Goal: Information Seeking & Learning: Check status

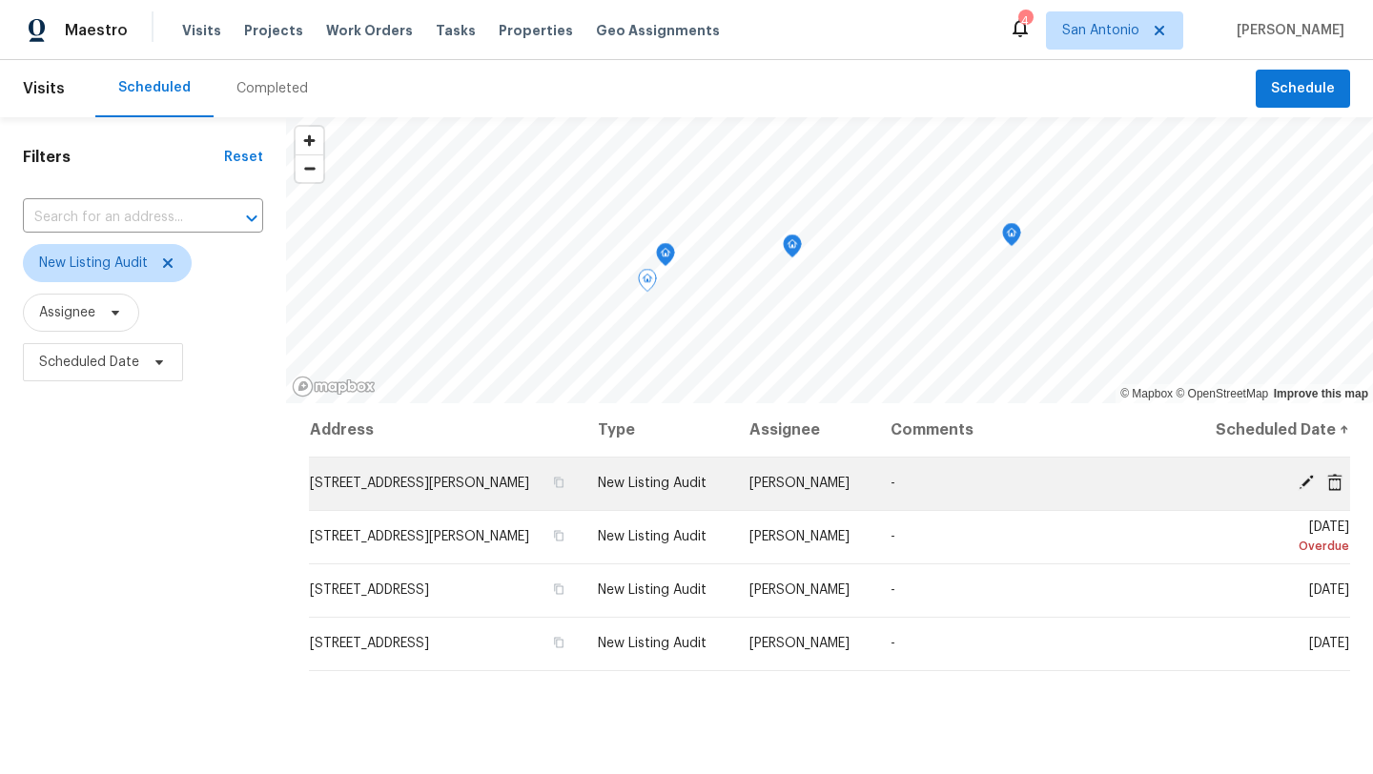
click at [476, 484] on span "[STREET_ADDRESS][PERSON_NAME]" at bounding box center [419, 483] width 219 height 13
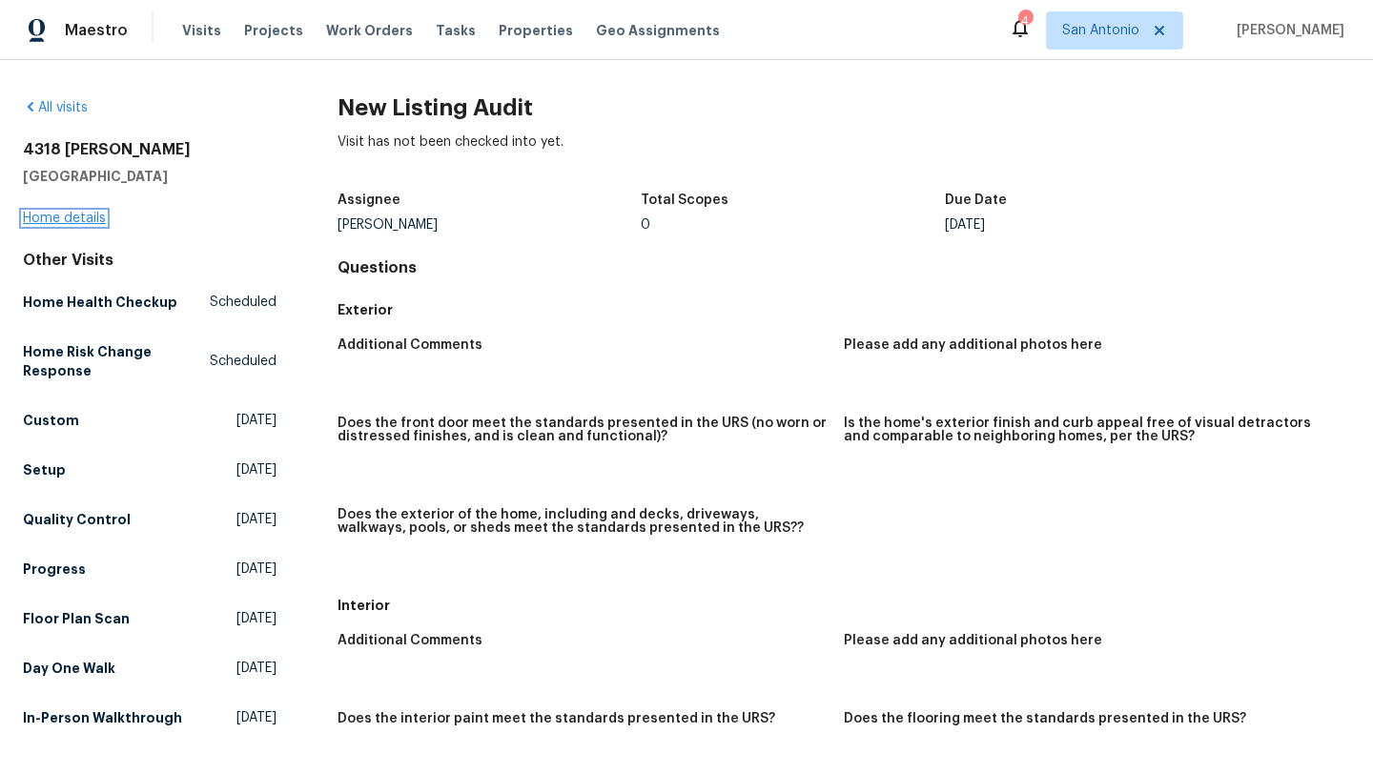
click at [74, 221] on link "Home details" at bounding box center [64, 218] width 83 height 13
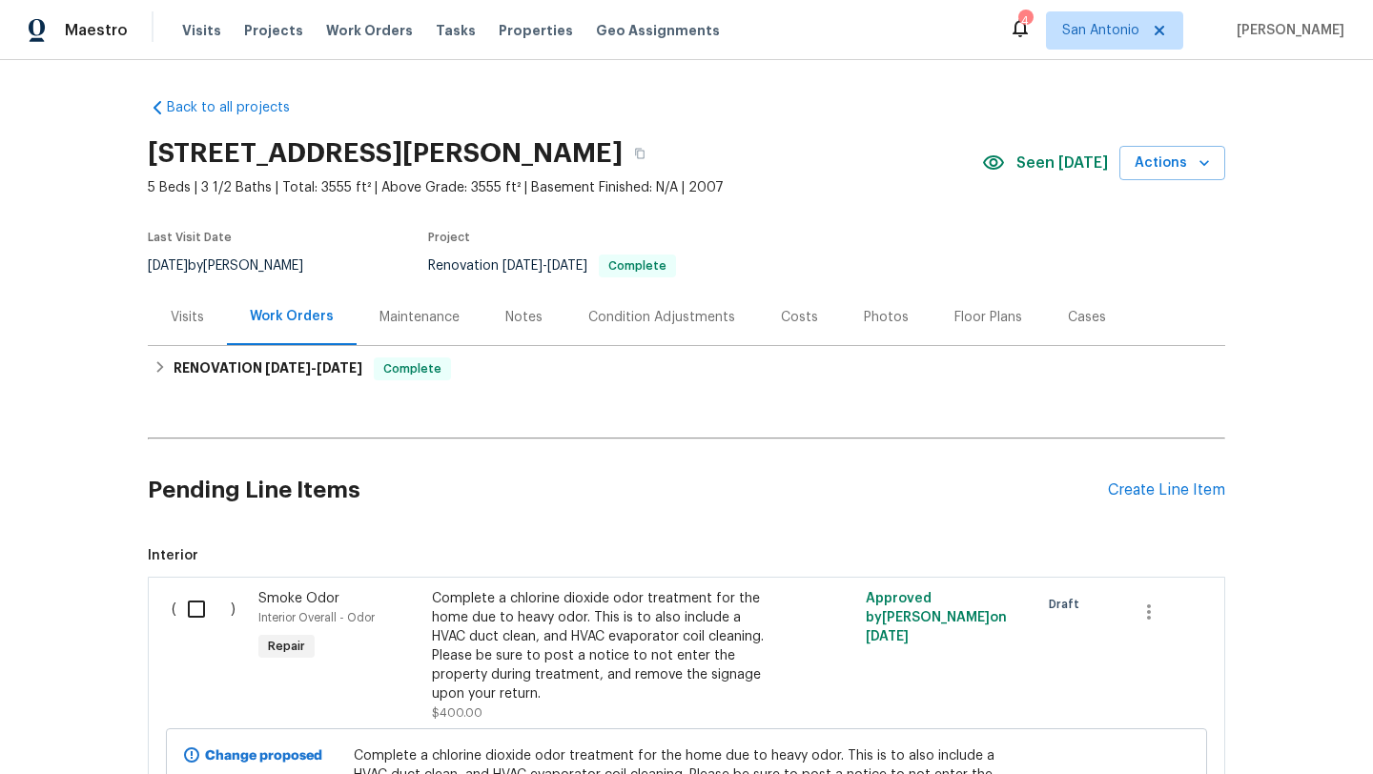
click at [202, 316] on div "Visits" at bounding box center [187, 317] width 33 height 19
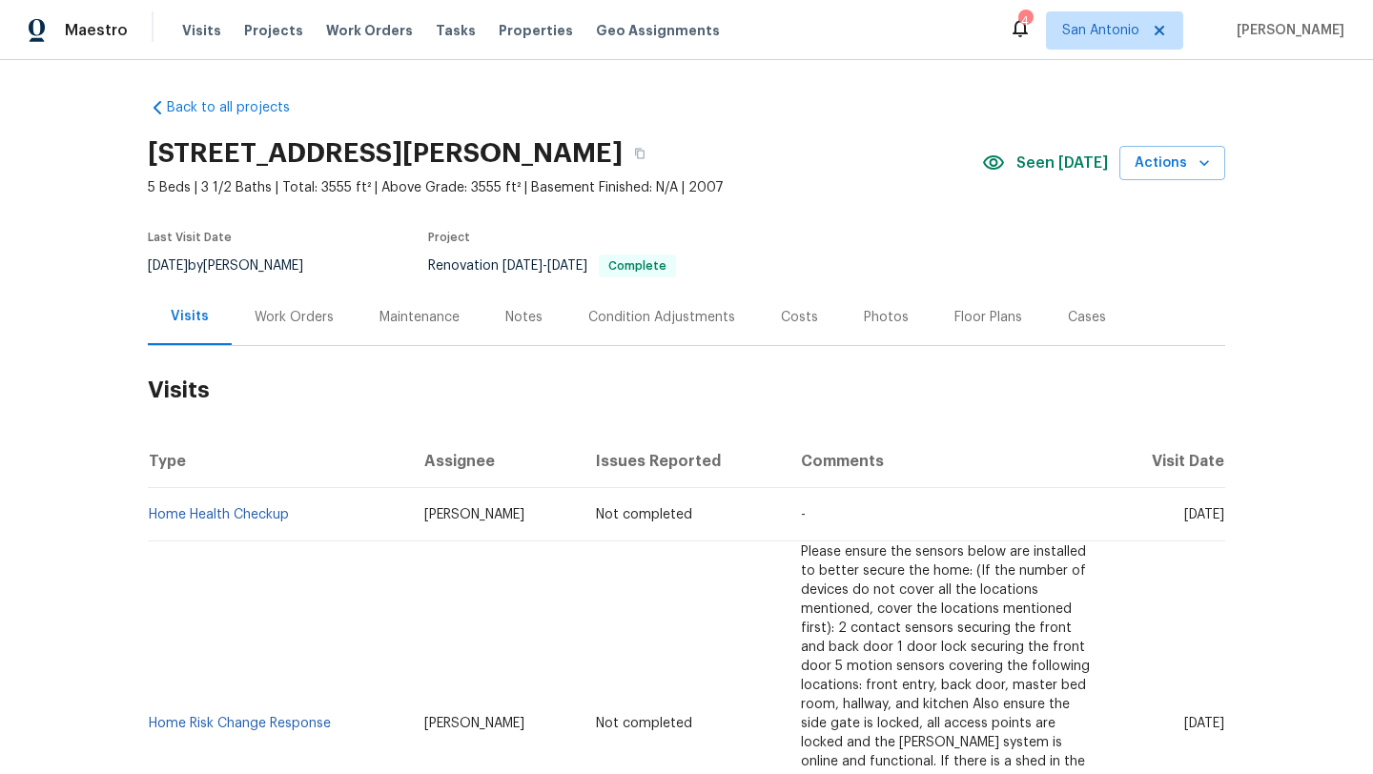
click at [316, 313] on div "Work Orders" at bounding box center [294, 317] width 79 height 19
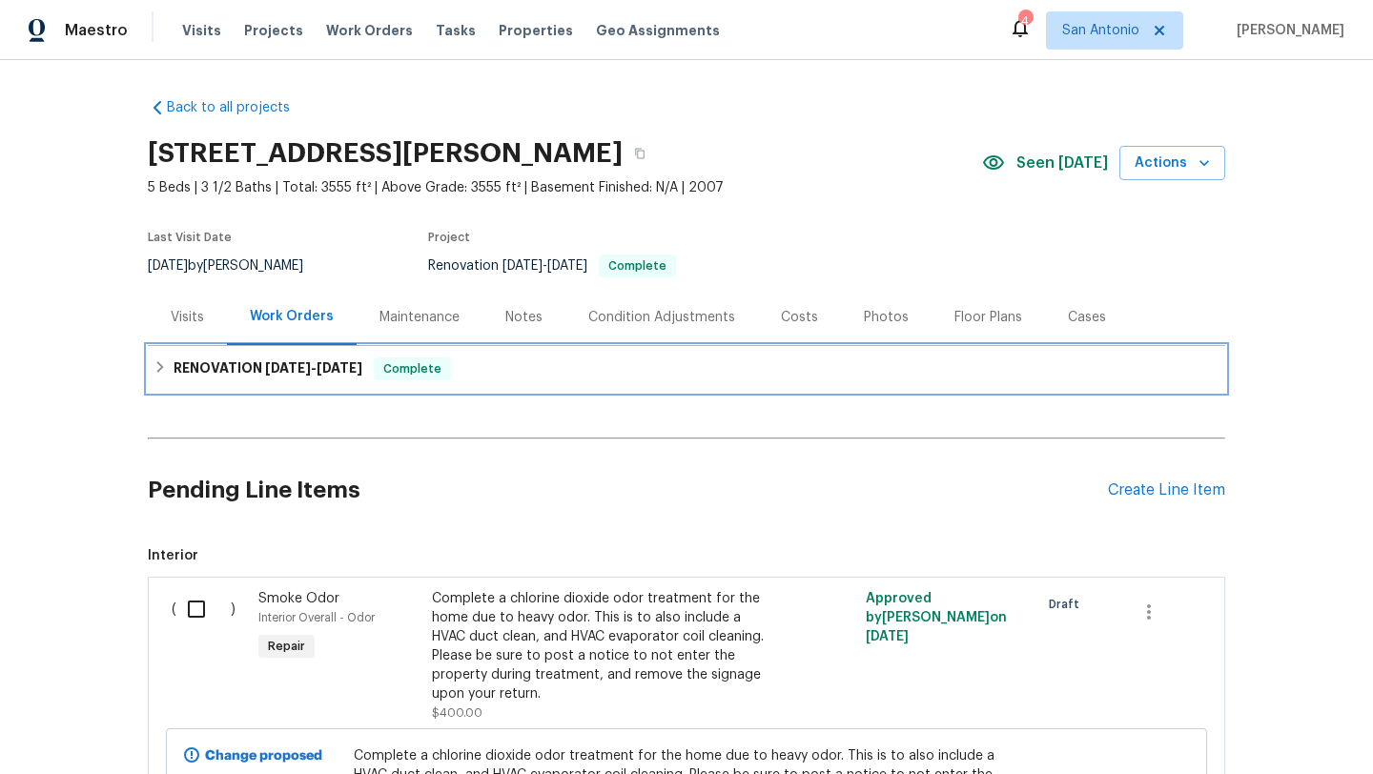
click at [490, 376] on div "RENOVATION [DATE] - [DATE] Complete" at bounding box center [686, 368] width 1066 height 23
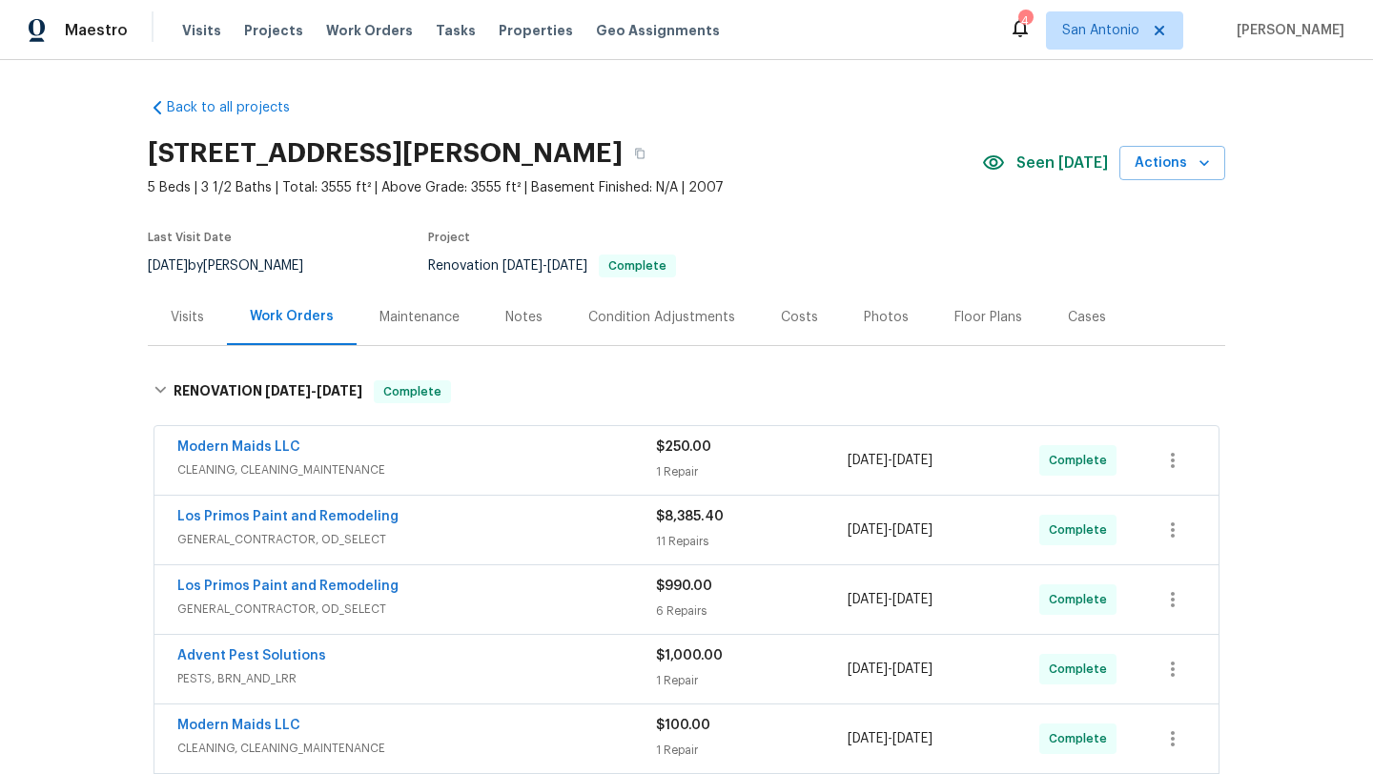
click at [511, 324] on div "Notes" at bounding box center [523, 317] width 37 height 19
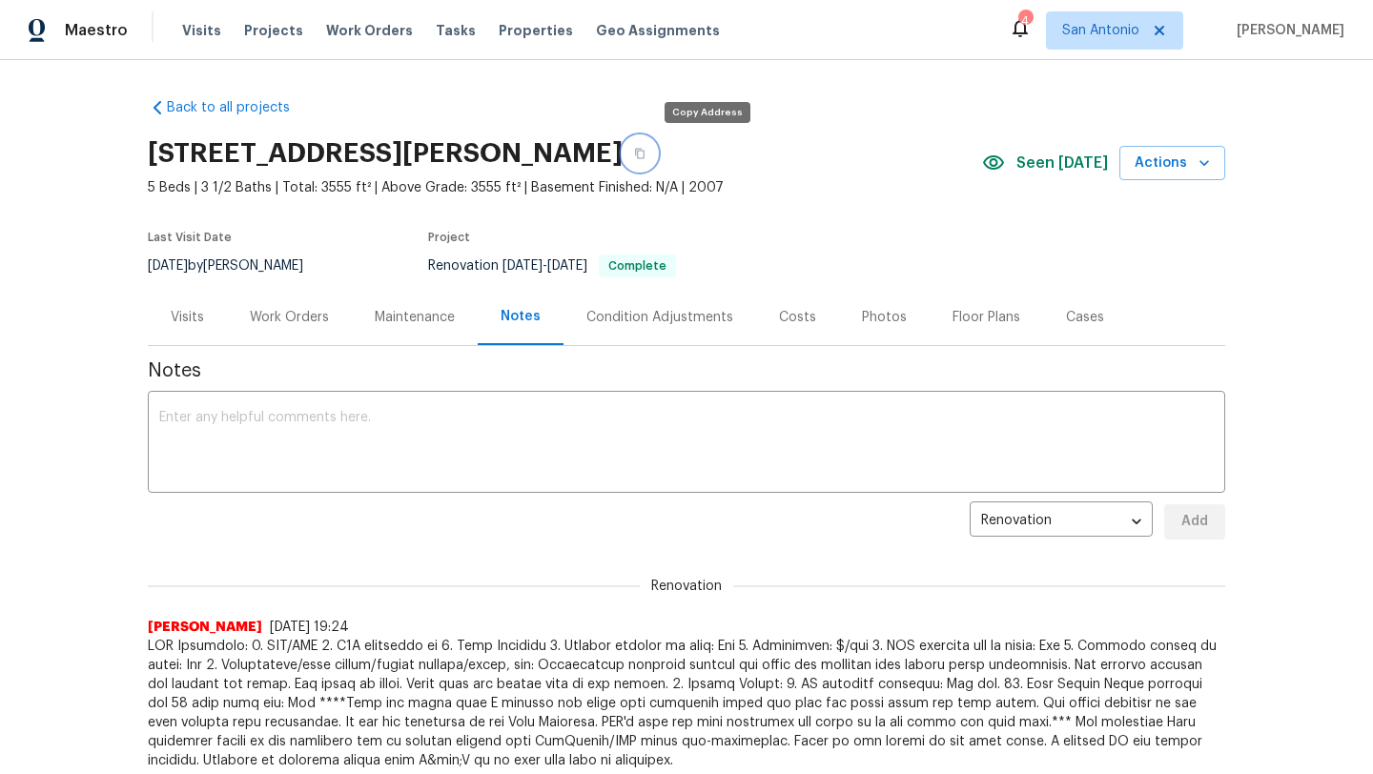
click at [657, 159] on button "button" at bounding box center [639, 153] width 34 height 34
click at [806, 314] on div "Costs" at bounding box center [797, 317] width 37 height 19
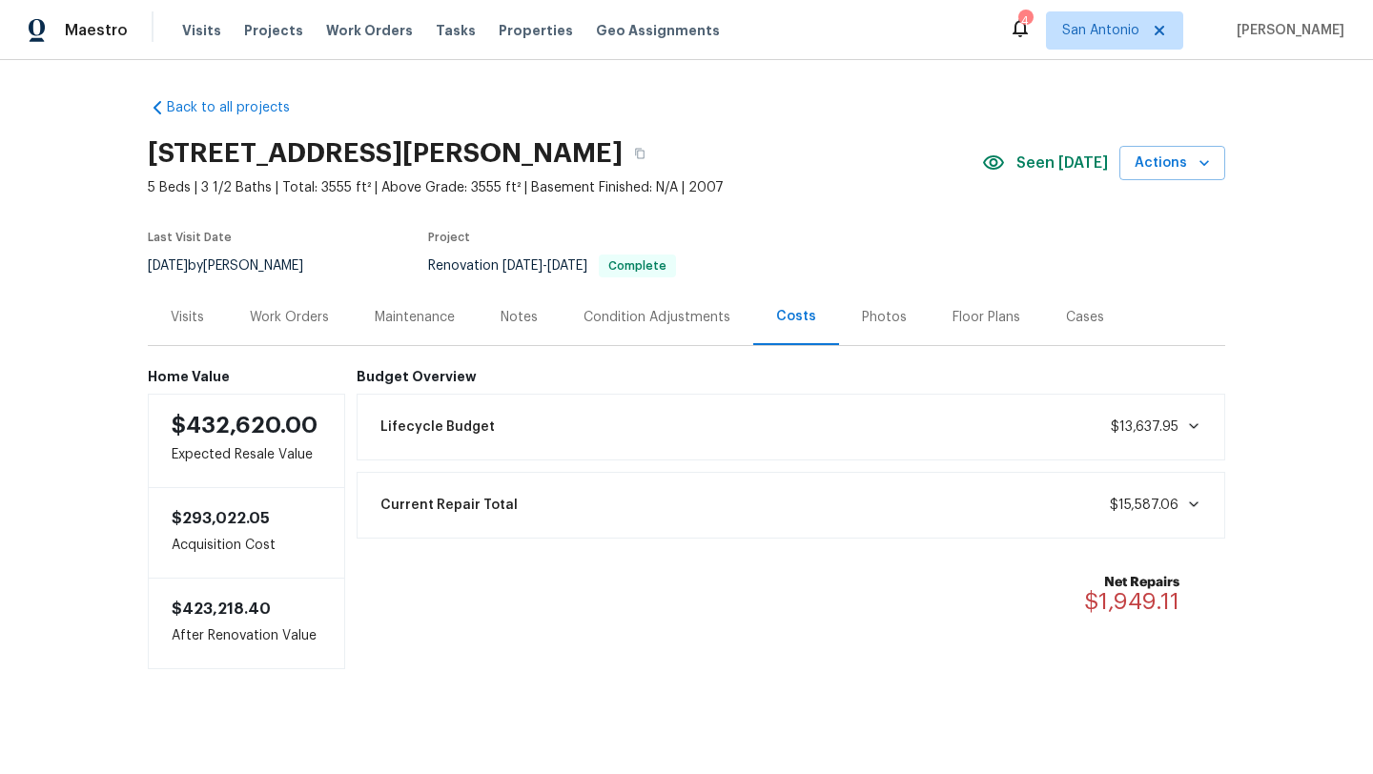
click at [874, 316] on div "Photos" at bounding box center [884, 317] width 45 height 19
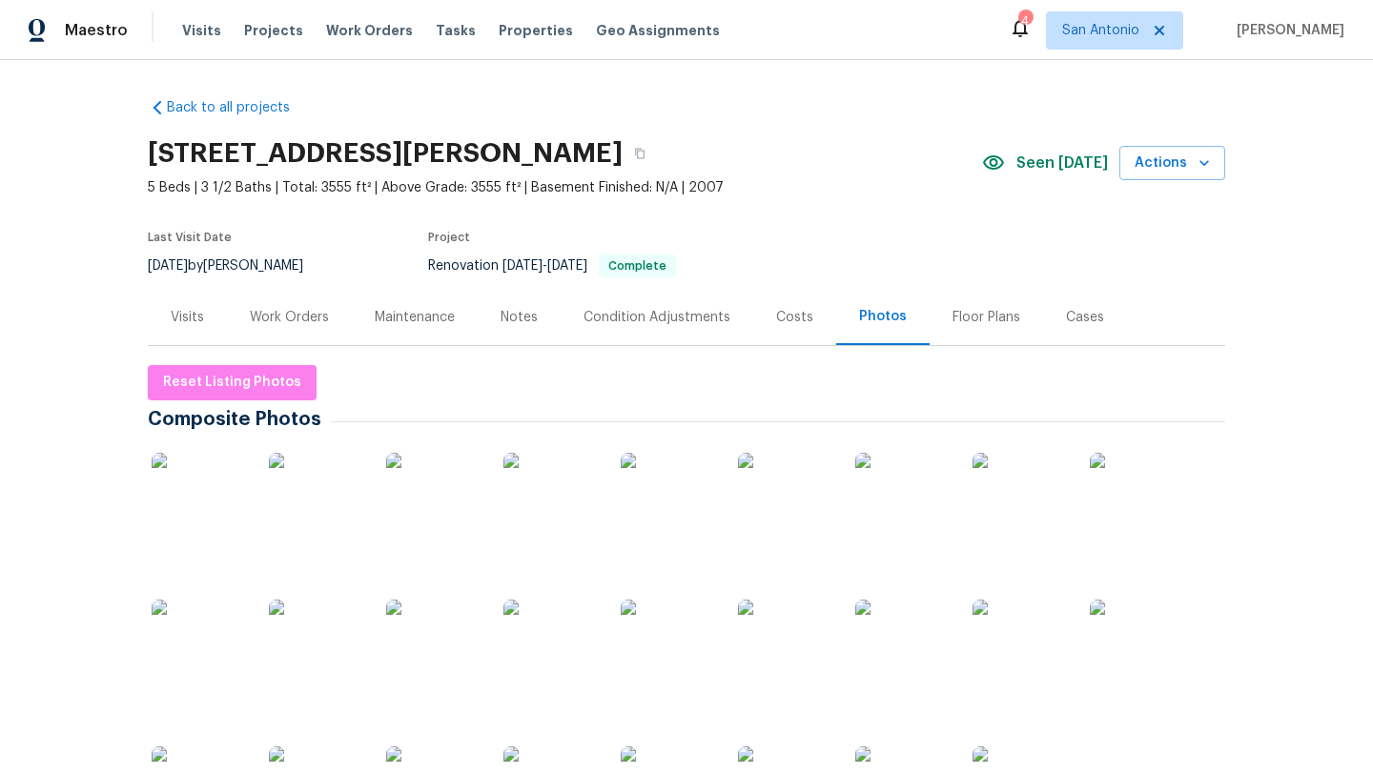
click at [801, 314] on div "Costs" at bounding box center [794, 317] width 37 height 19
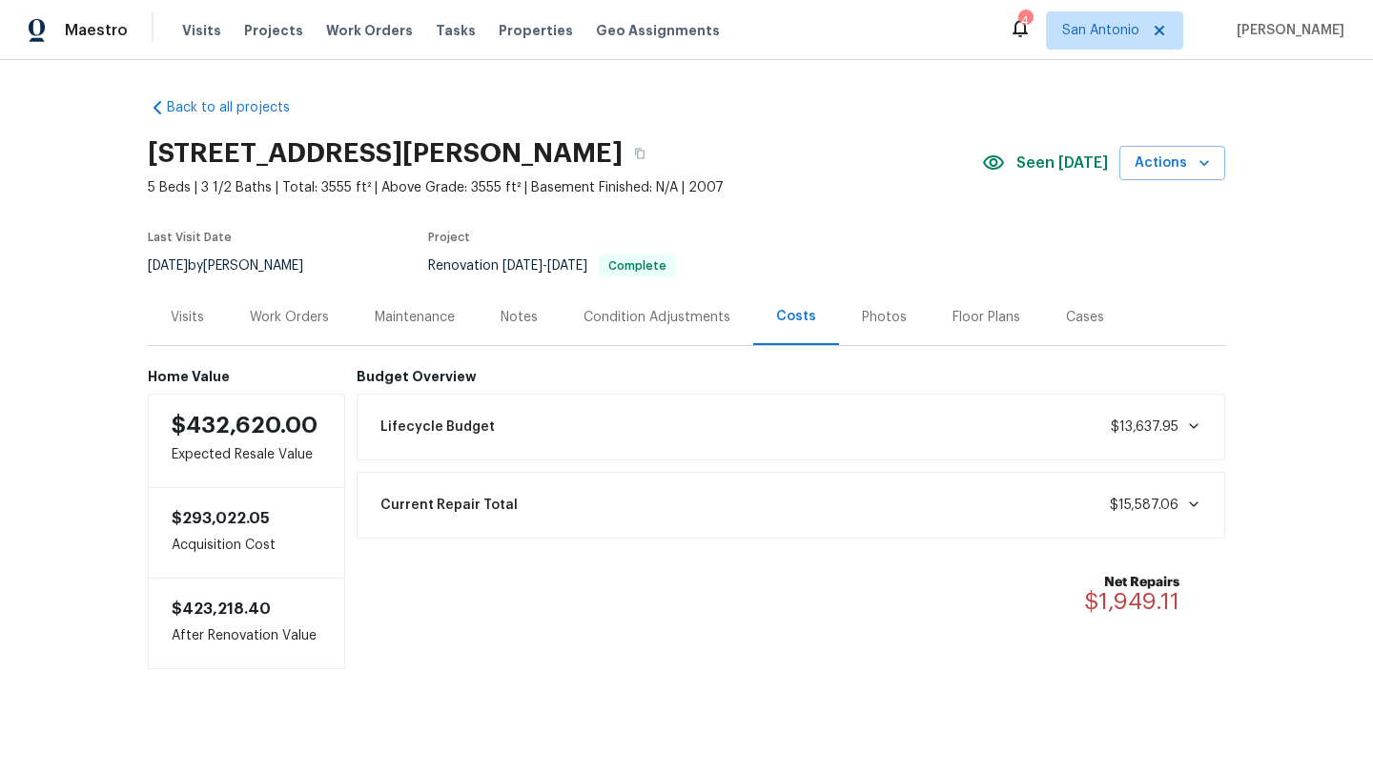
click at [561, 418] on div "Lifecycle Budget $13,637.95" at bounding box center [791, 427] width 845 height 42
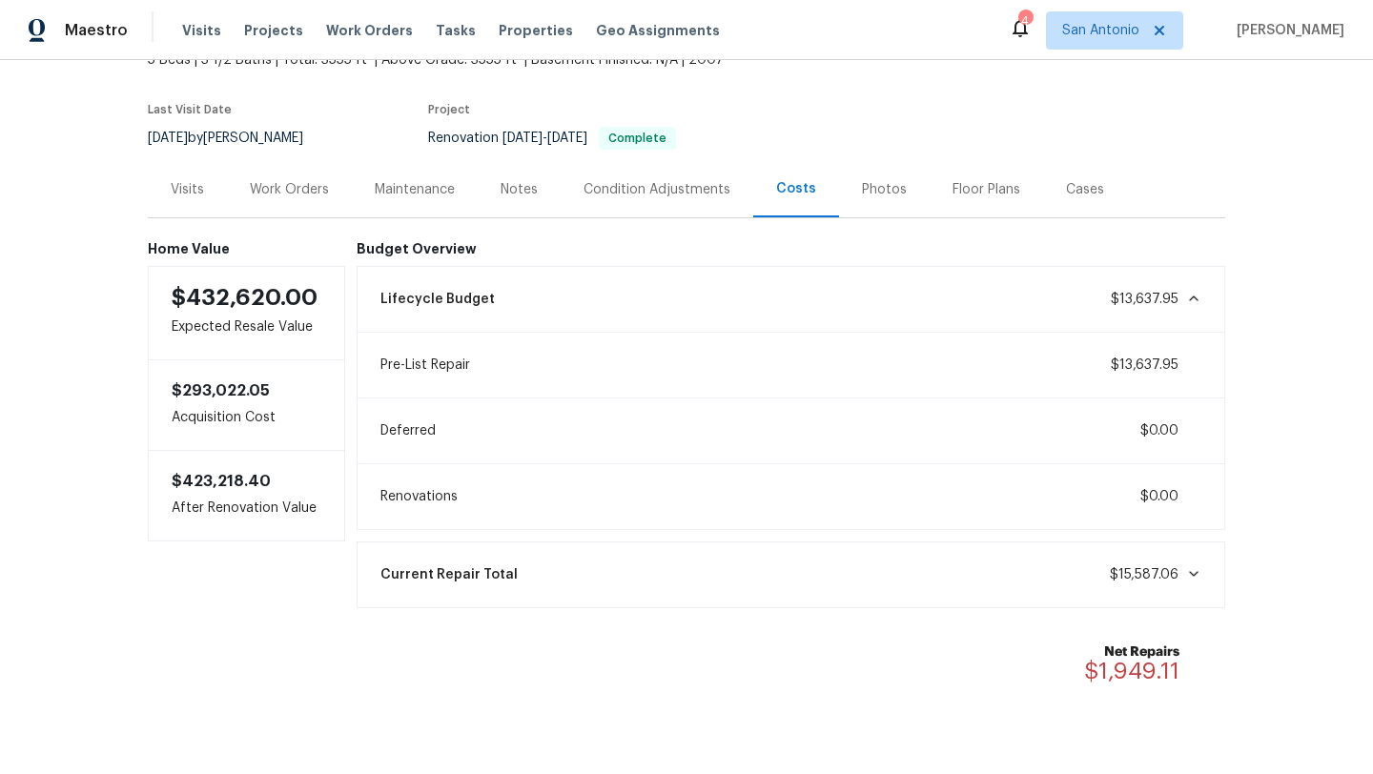
scroll to position [174, 0]
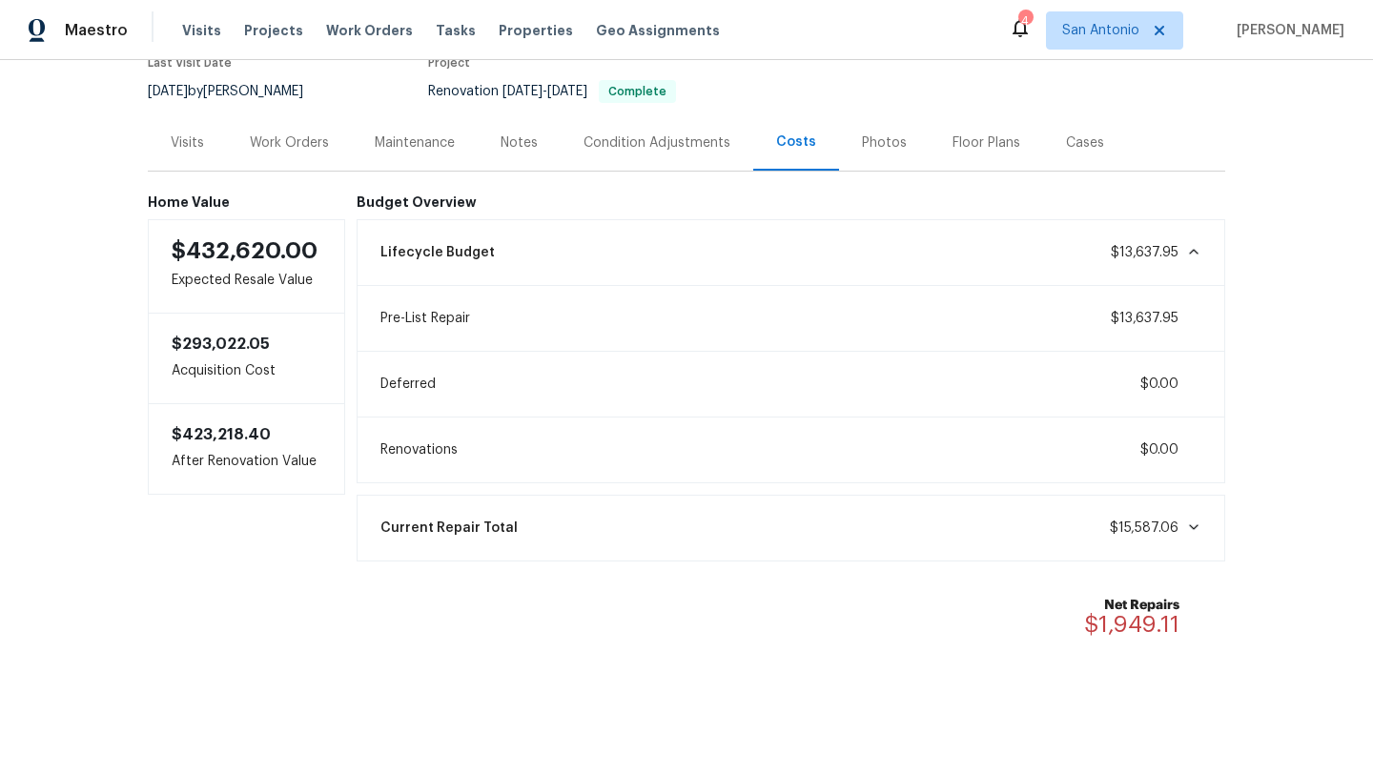
click at [303, 142] on div "Work Orders" at bounding box center [289, 142] width 79 height 19
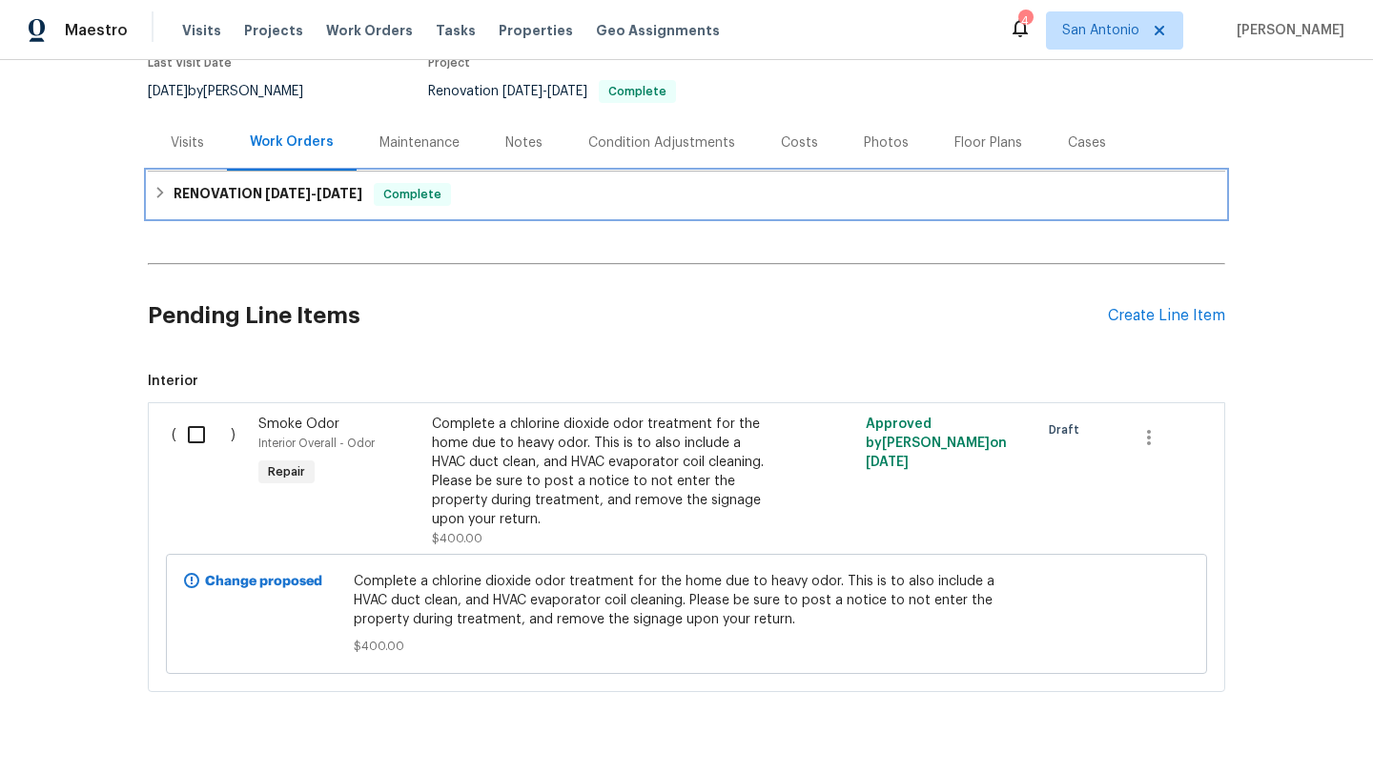
click at [398, 199] on span "Complete" at bounding box center [412, 194] width 73 height 19
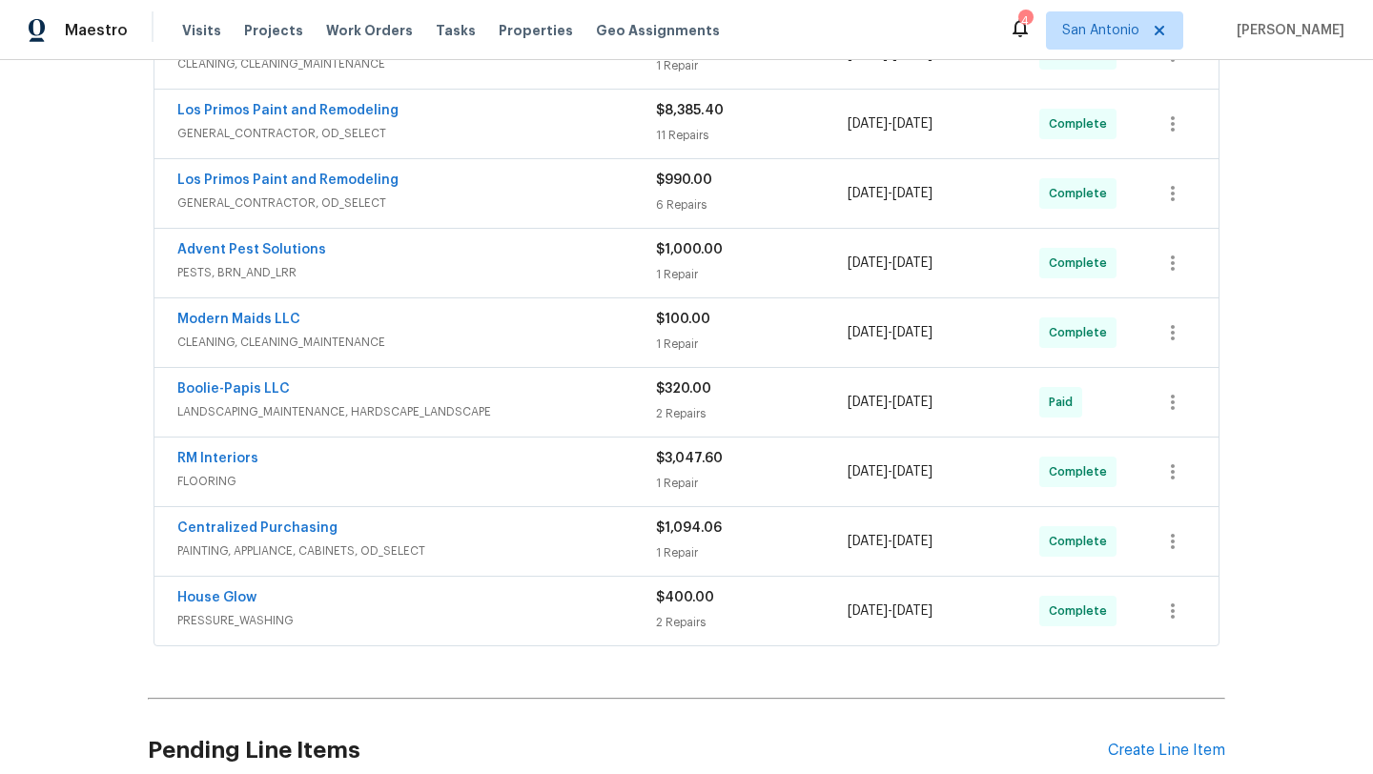
scroll to position [413, 0]
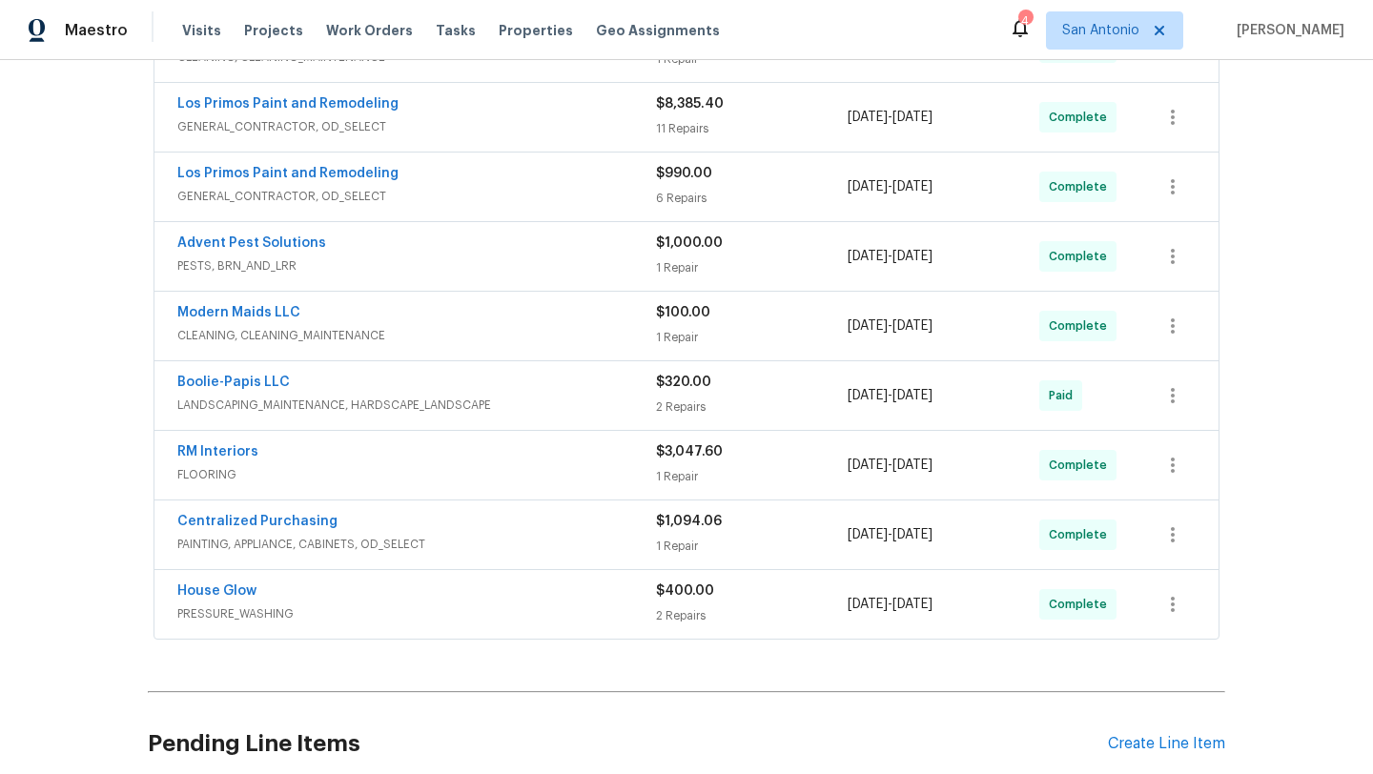
click at [531, 262] on span "PESTS, BRN_AND_LRR" at bounding box center [416, 265] width 479 height 19
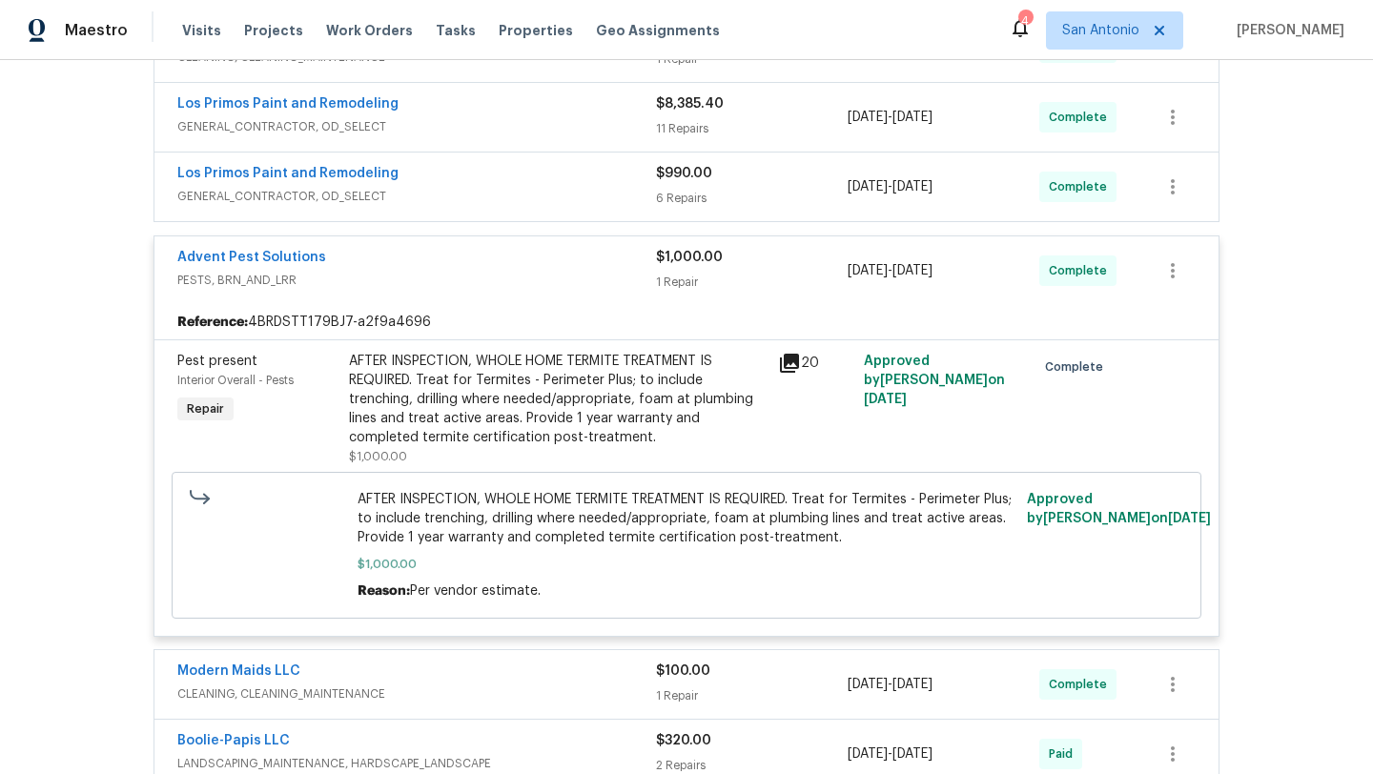
click at [790, 363] on icon at bounding box center [789, 363] width 19 height 19
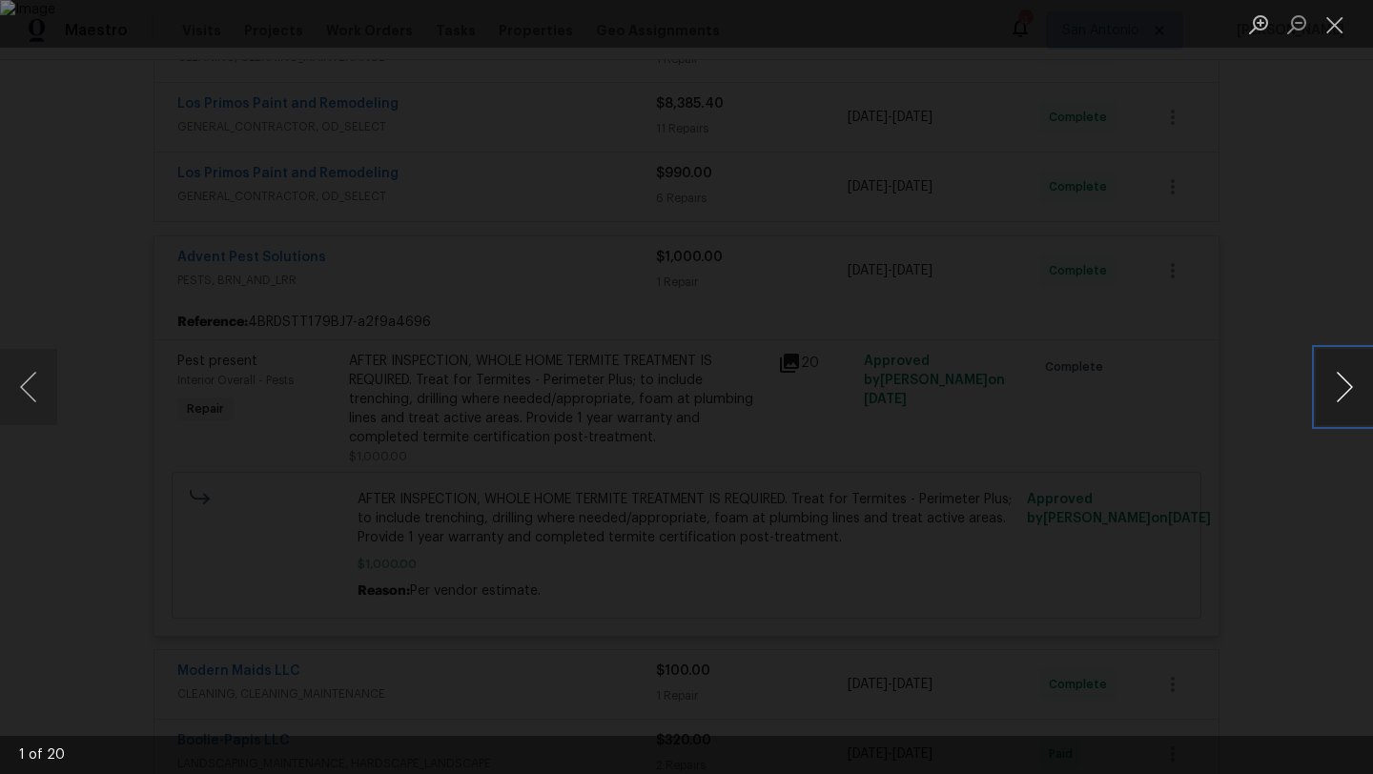
click at [1335, 387] on button "Next image" at bounding box center [1343, 387] width 57 height 76
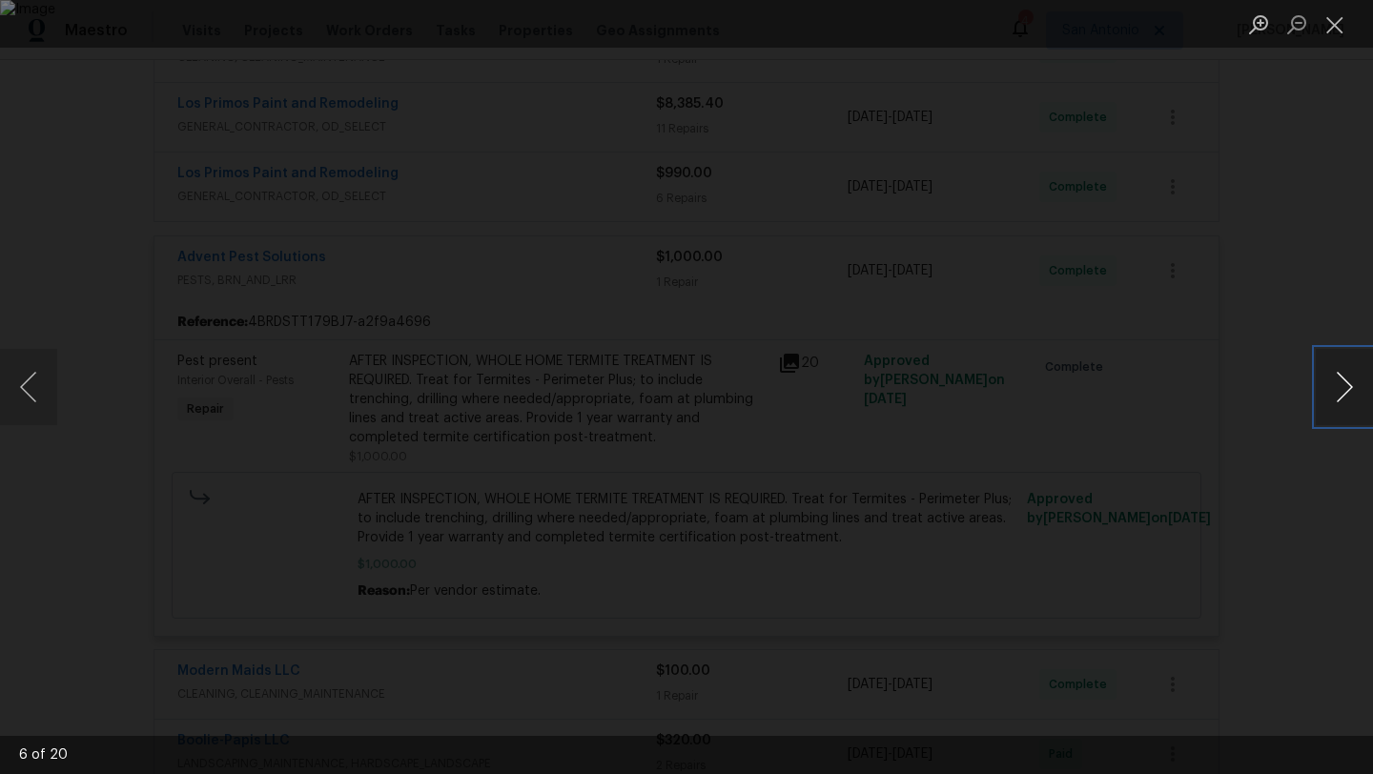
click at [1335, 387] on button "Next image" at bounding box center [1343, 387] width 57 height 76
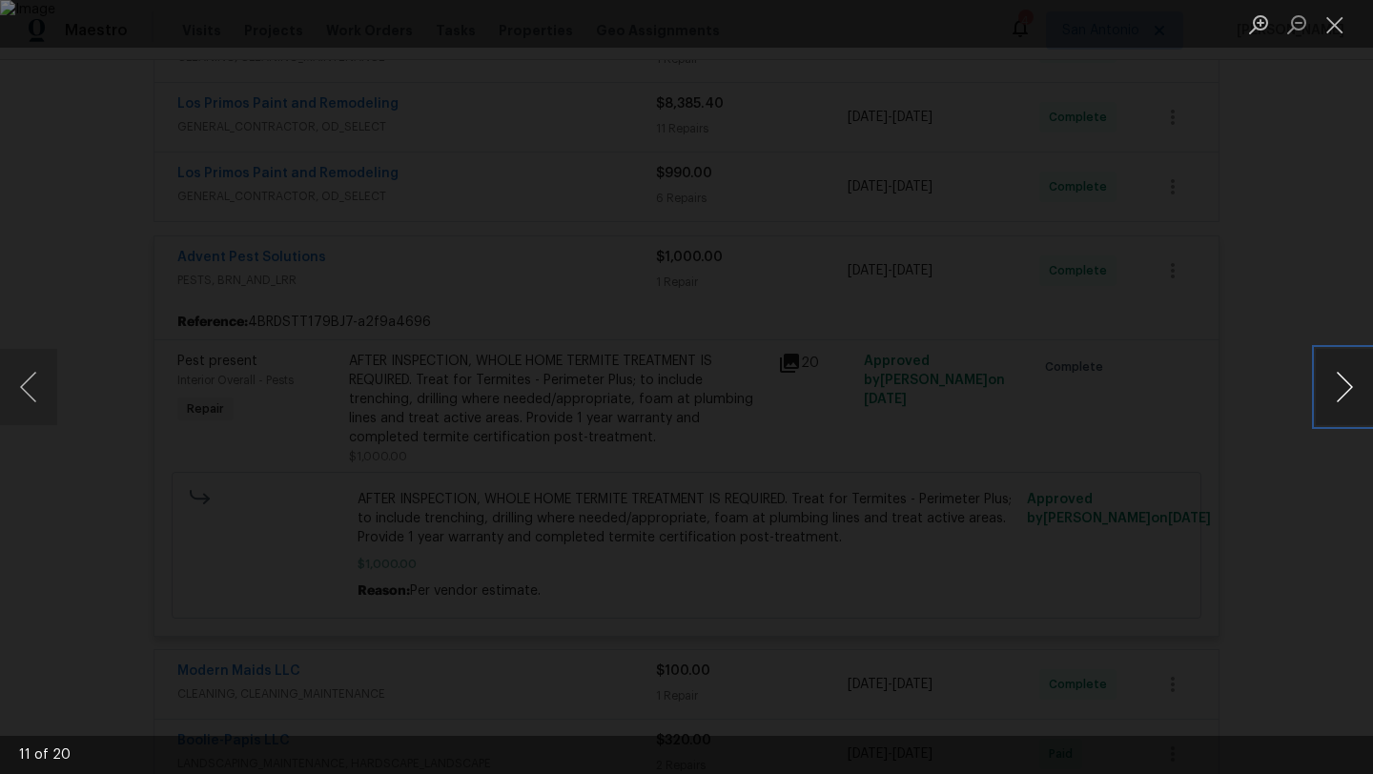
click at [1335, 387] on button "Next image" at bounding box center [1343, 387] width 57 height 76
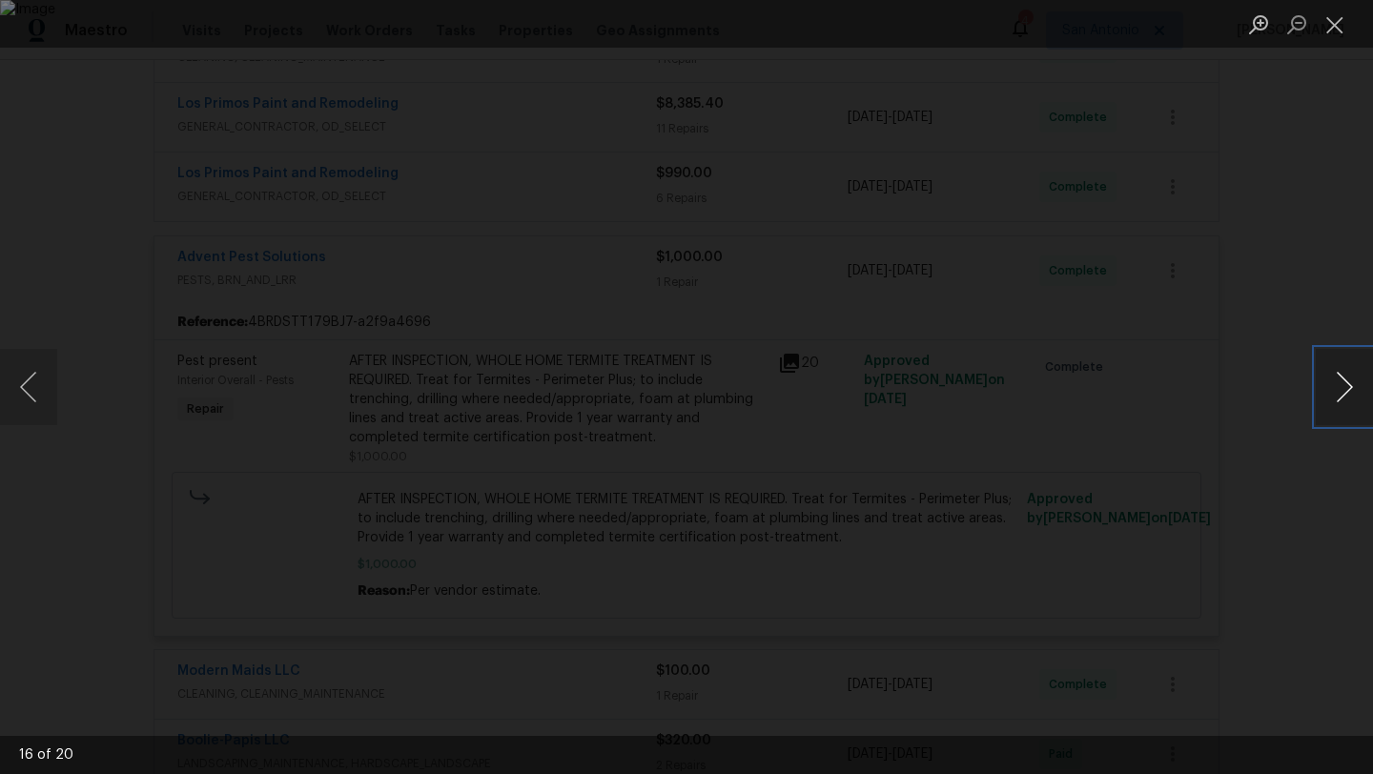
click at [1335, 387] on button "Next image" at bounding box center [1343, 387] width 57 height 76
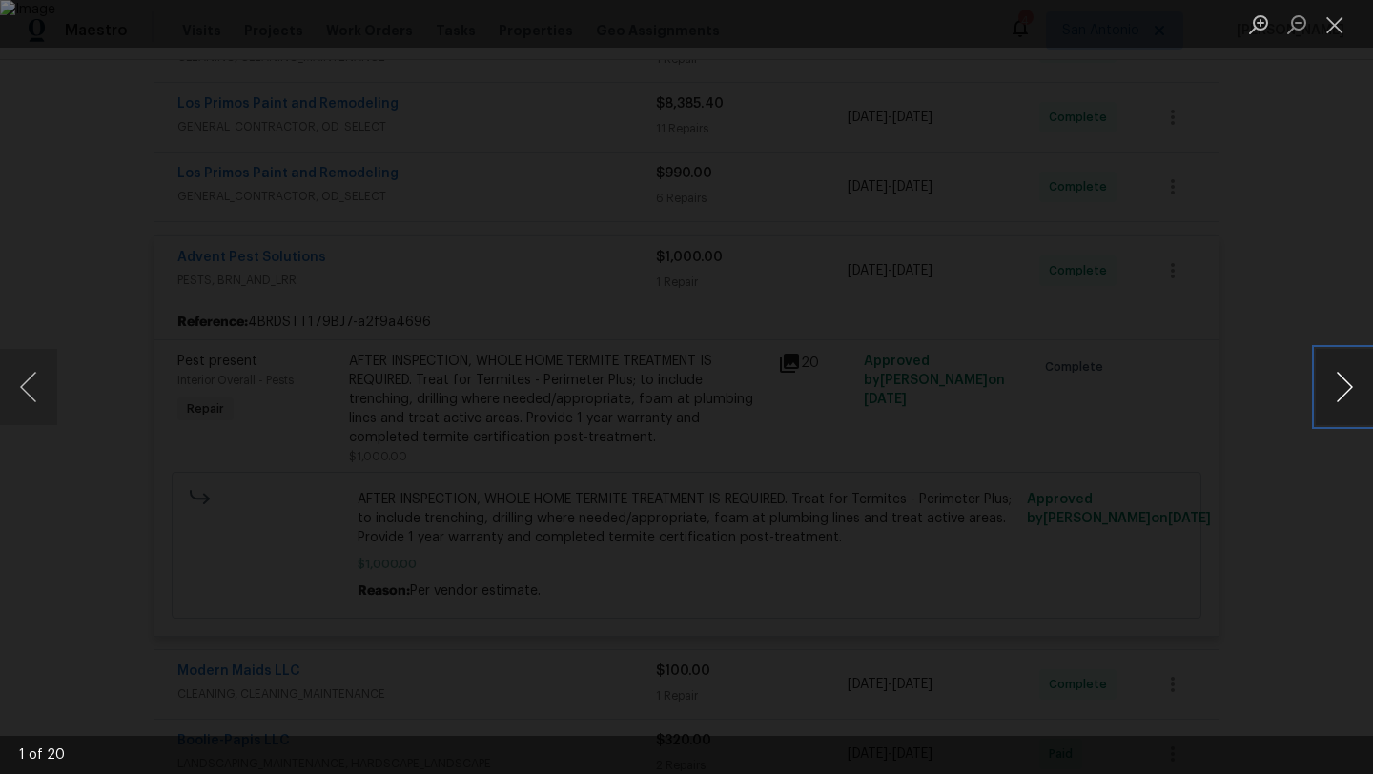
click at [1335, 387] on button "Next image" at bounding box center [1343, 387] width 57 height 76
click at [1341, 401] on button "Next image" at bounding box center [1343, 387] width 57 height 76
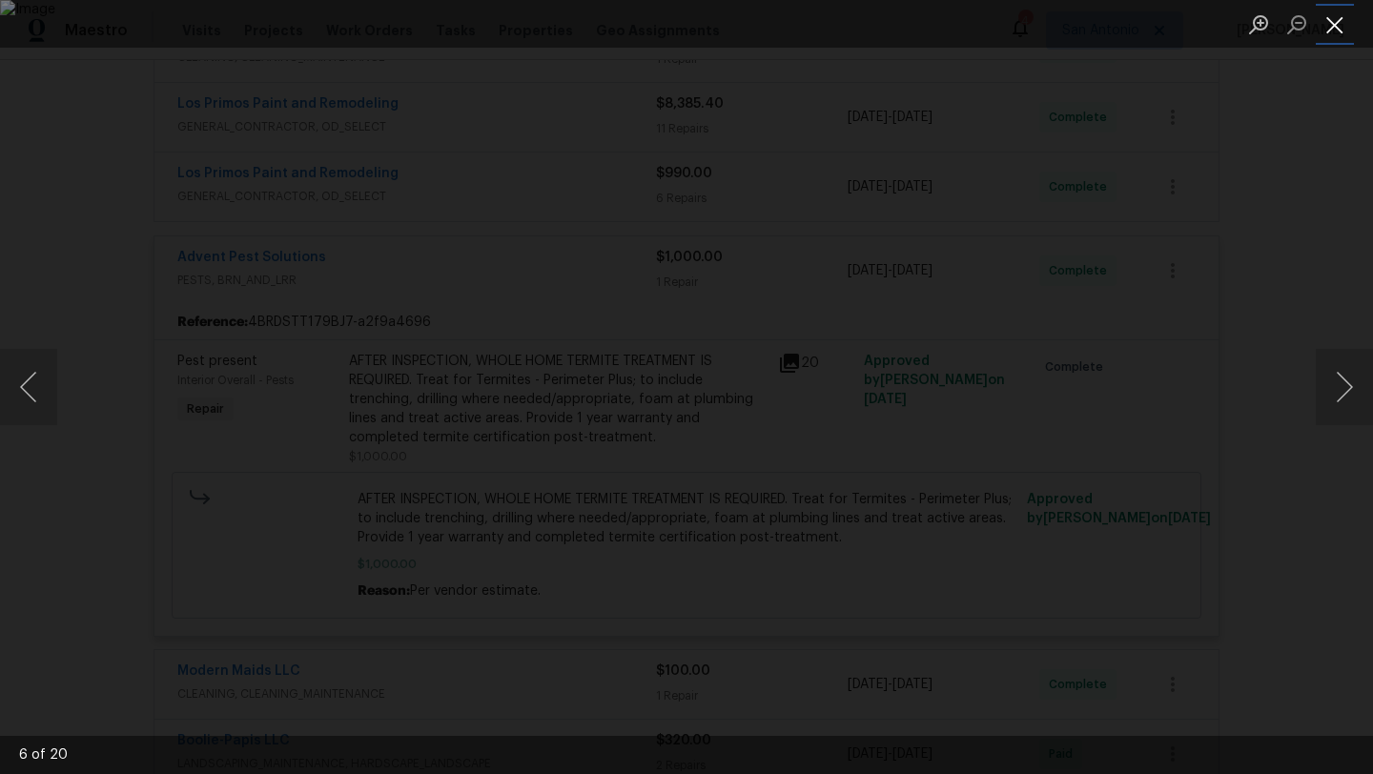
click at [1335, 31] on button "Close lightbox" at bounding box center [1334, 24] width 38 height 33
